Goal: Navigation & Orientation: Go to known website

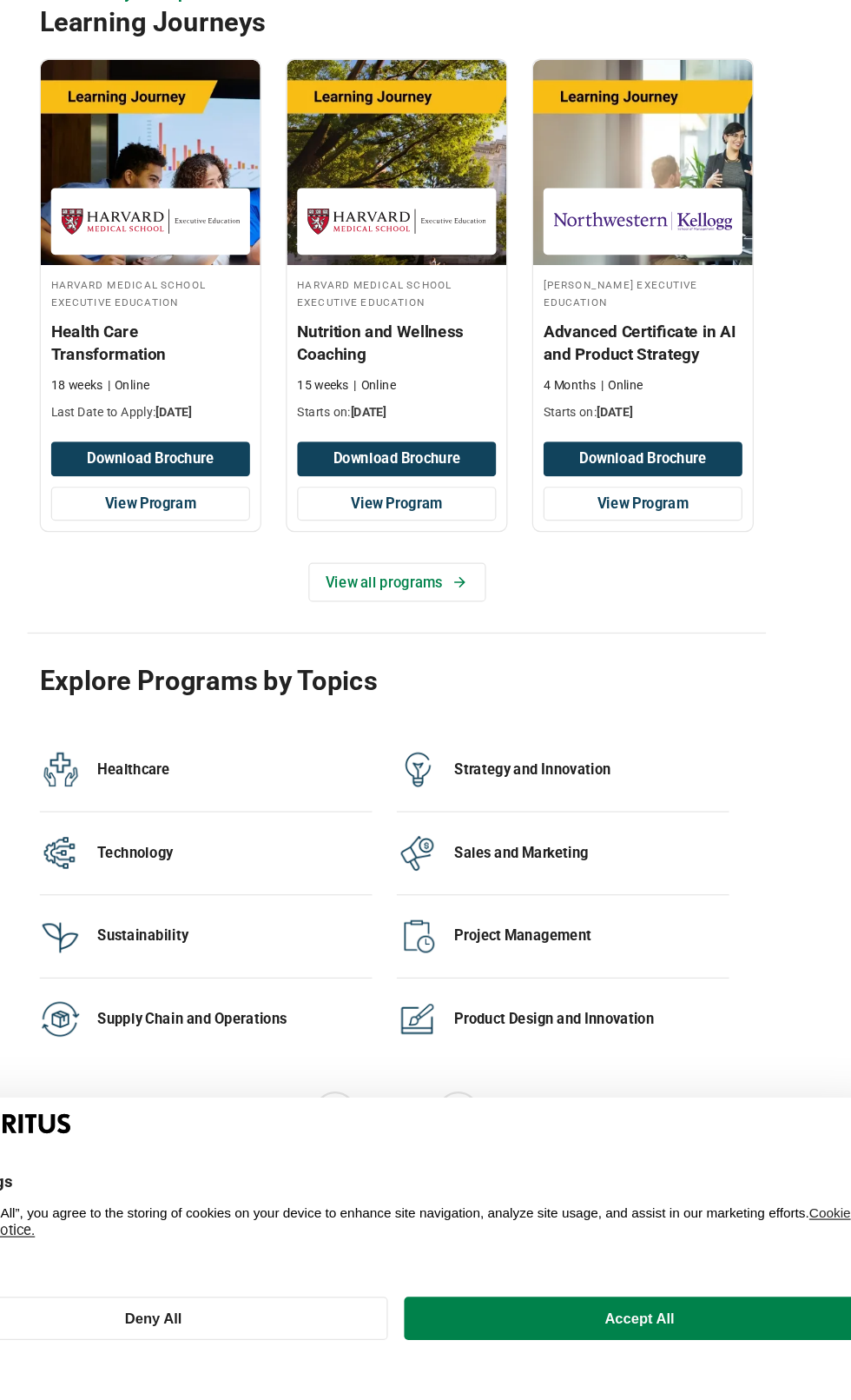
scroll to position [2689, 0]
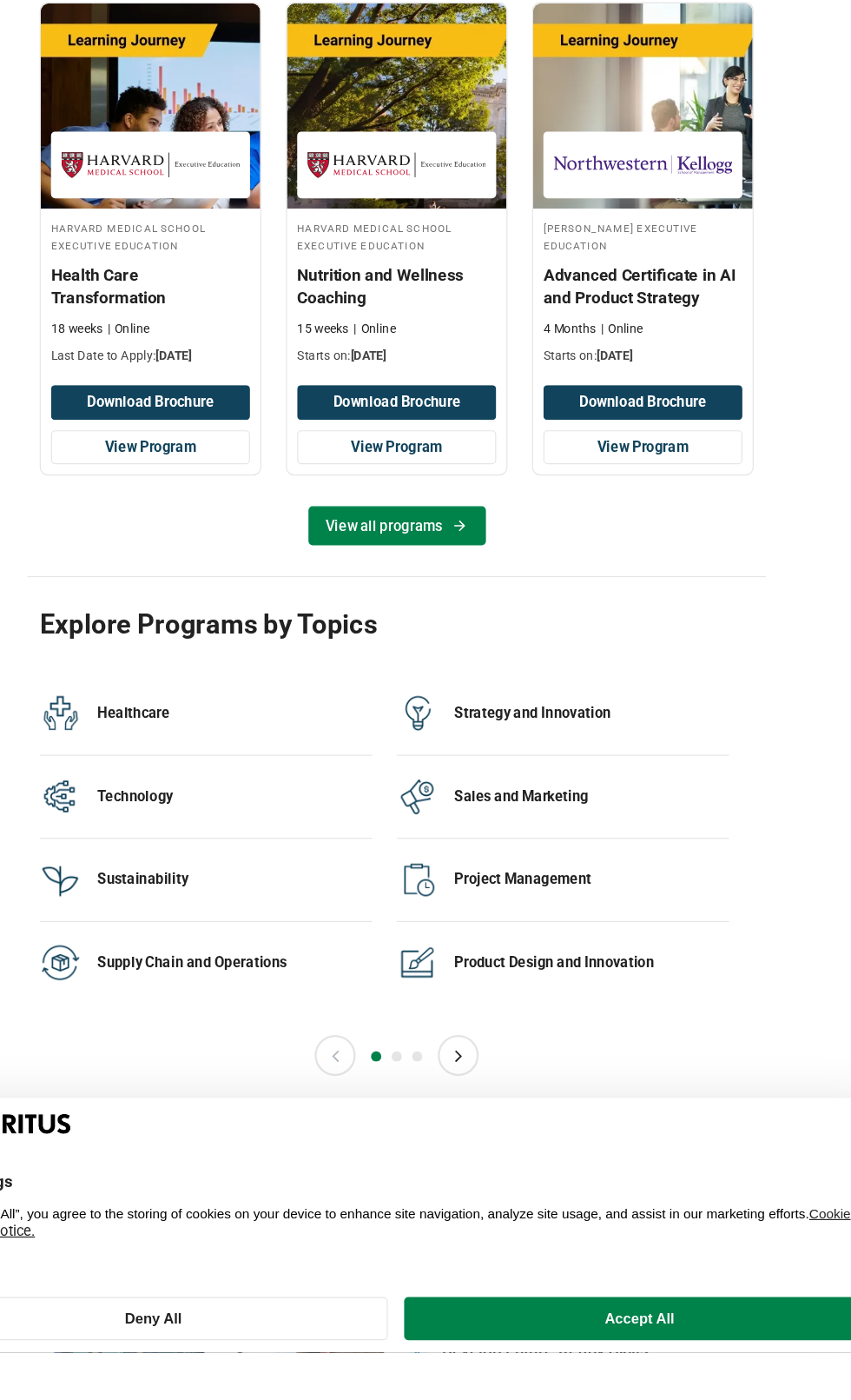
click at [478, 700] on icon at bounding box center [479, 701] width 10 height 10
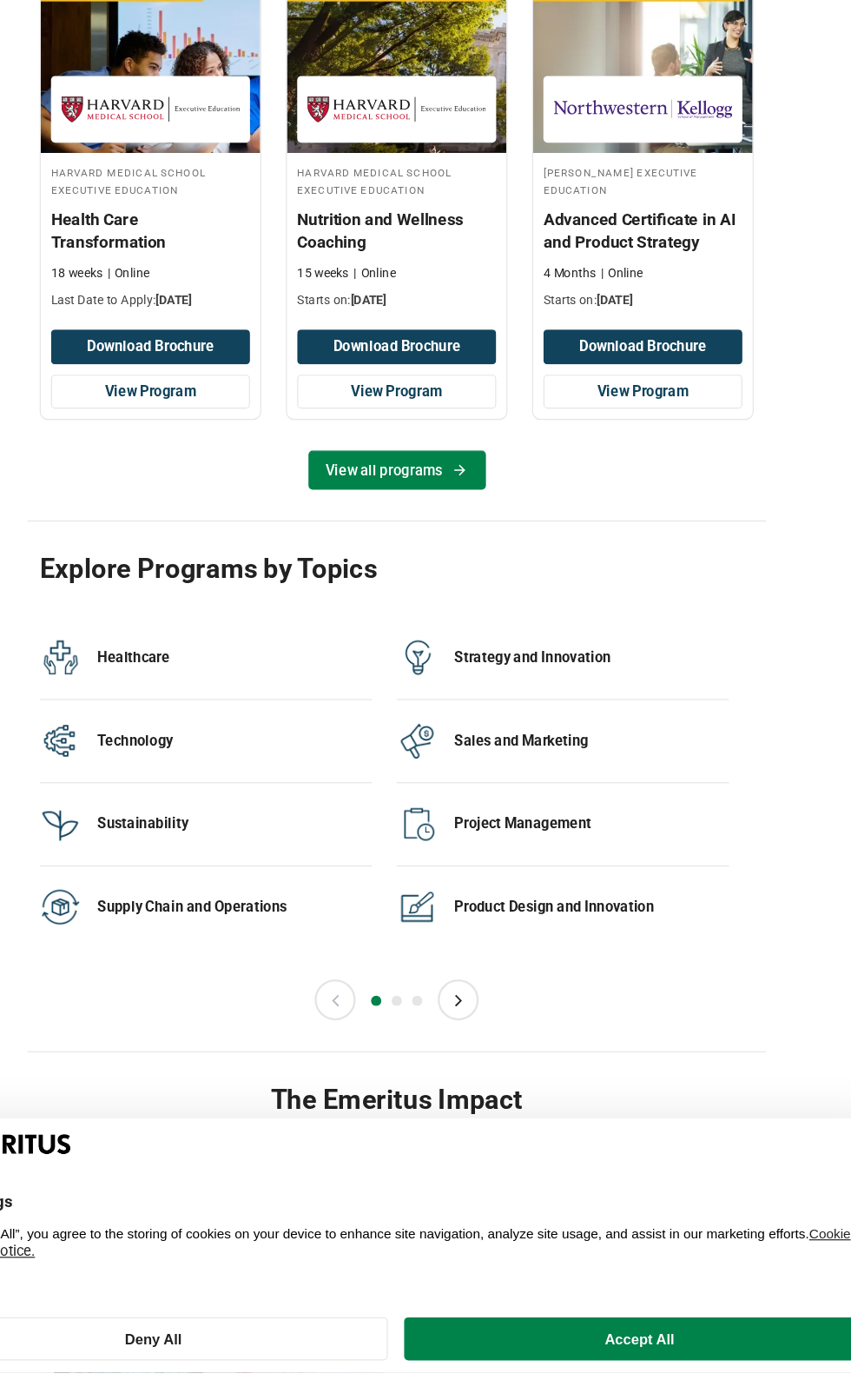
scroll to position [2842, 0]
